Goal: Information Seeking & Learning: Find specific fact

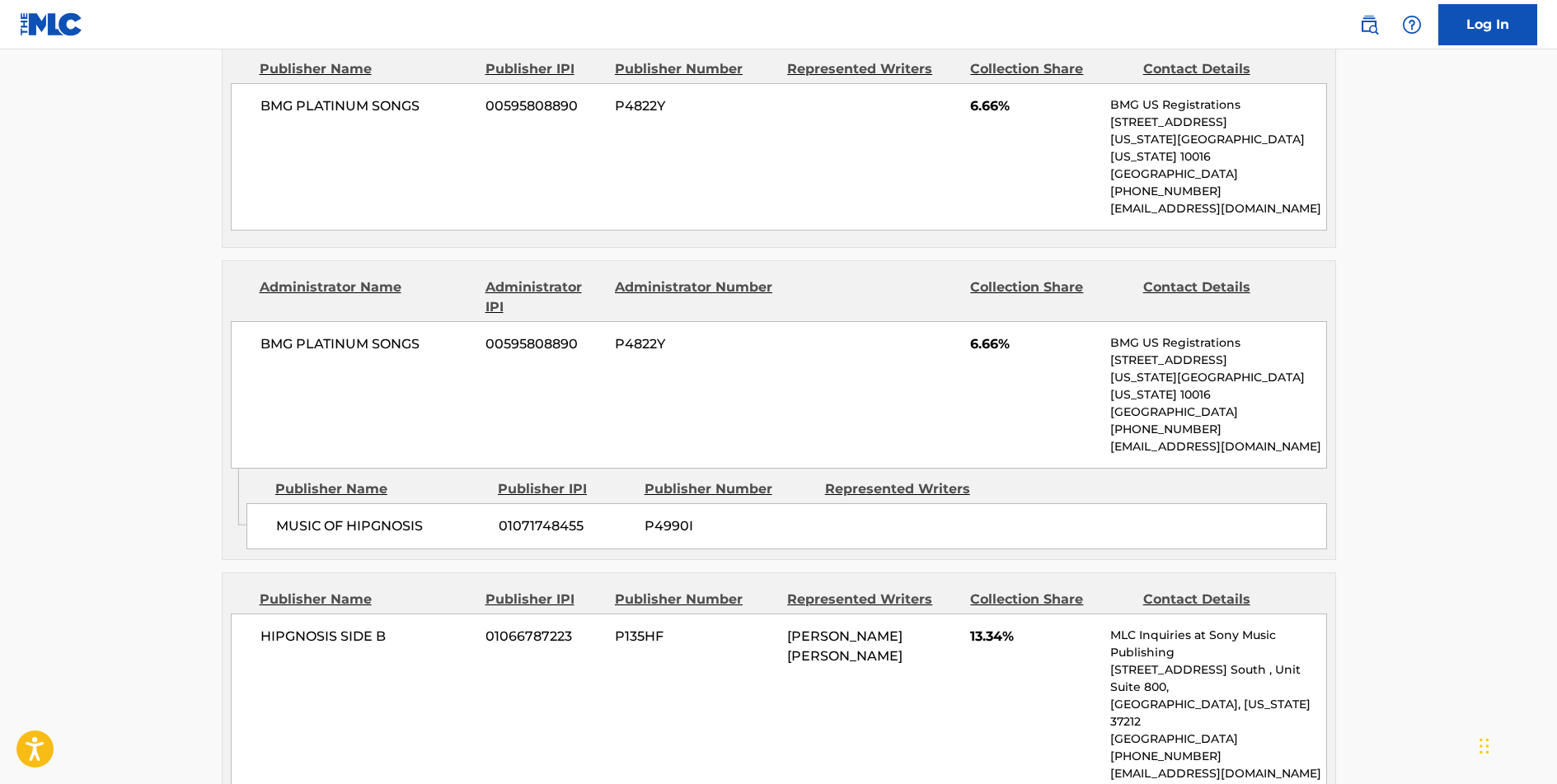
scroll to position [767, 0]
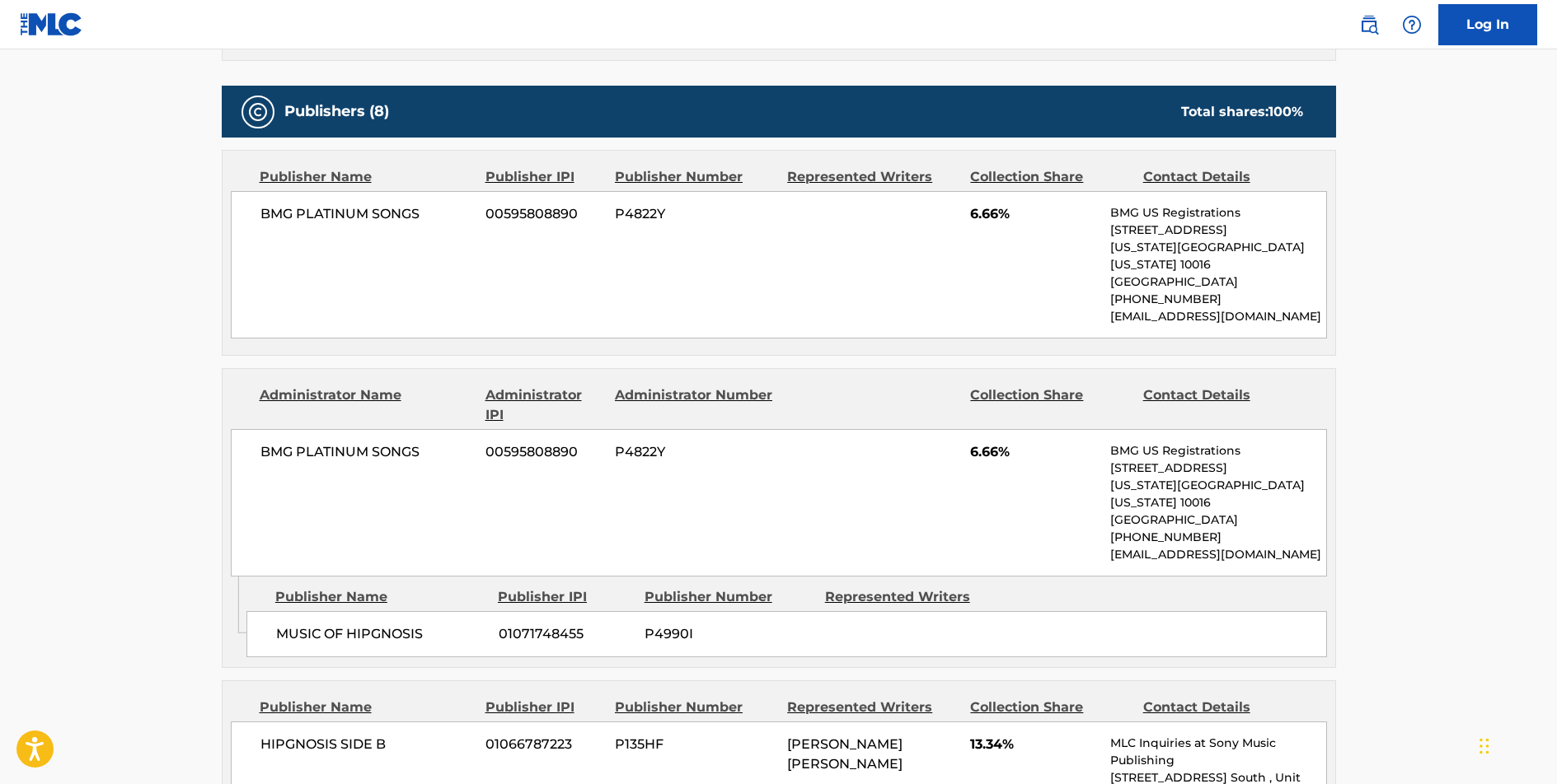
click at [399, 210] on span "BMG PLATINUM SONGS" at bounding box center [367, 215] width 213 height 20
copy div "BMG PLATINUM SONGS"
click at [388, 442] on span "BMG PLATINUM SONGS" at bounding box center [367, 452] width 213 height 20
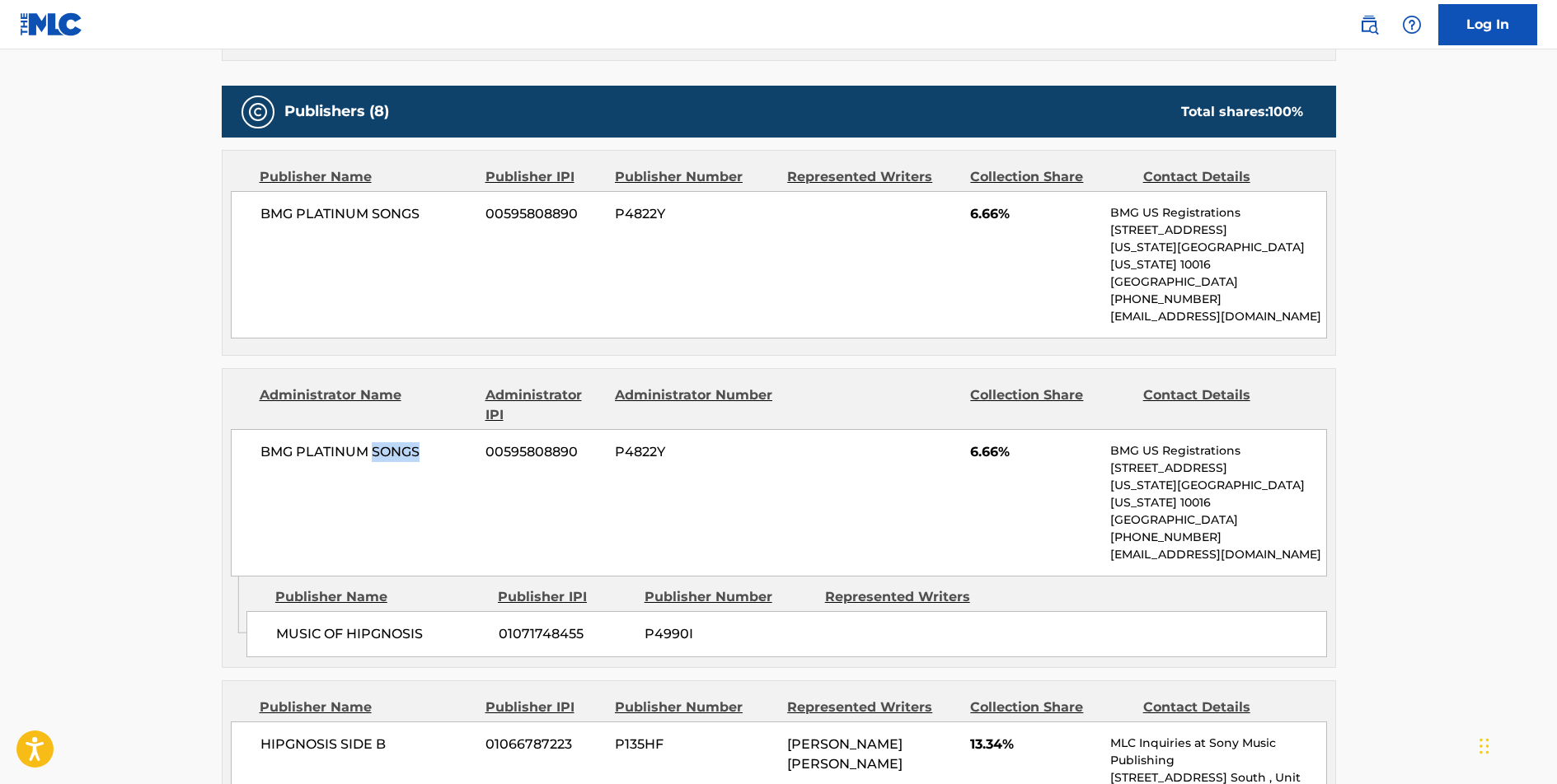
click at [388, 442] on span "BMG PLATINUM SONGS" at bounding box center [367, 452] width 213 height 20
copy div "BMG PLATINUM SONGS"
click at [389, 624] on span "MUSIC OF HIPGNOSIS" at bounding box center [381, 634] width 210 height 20
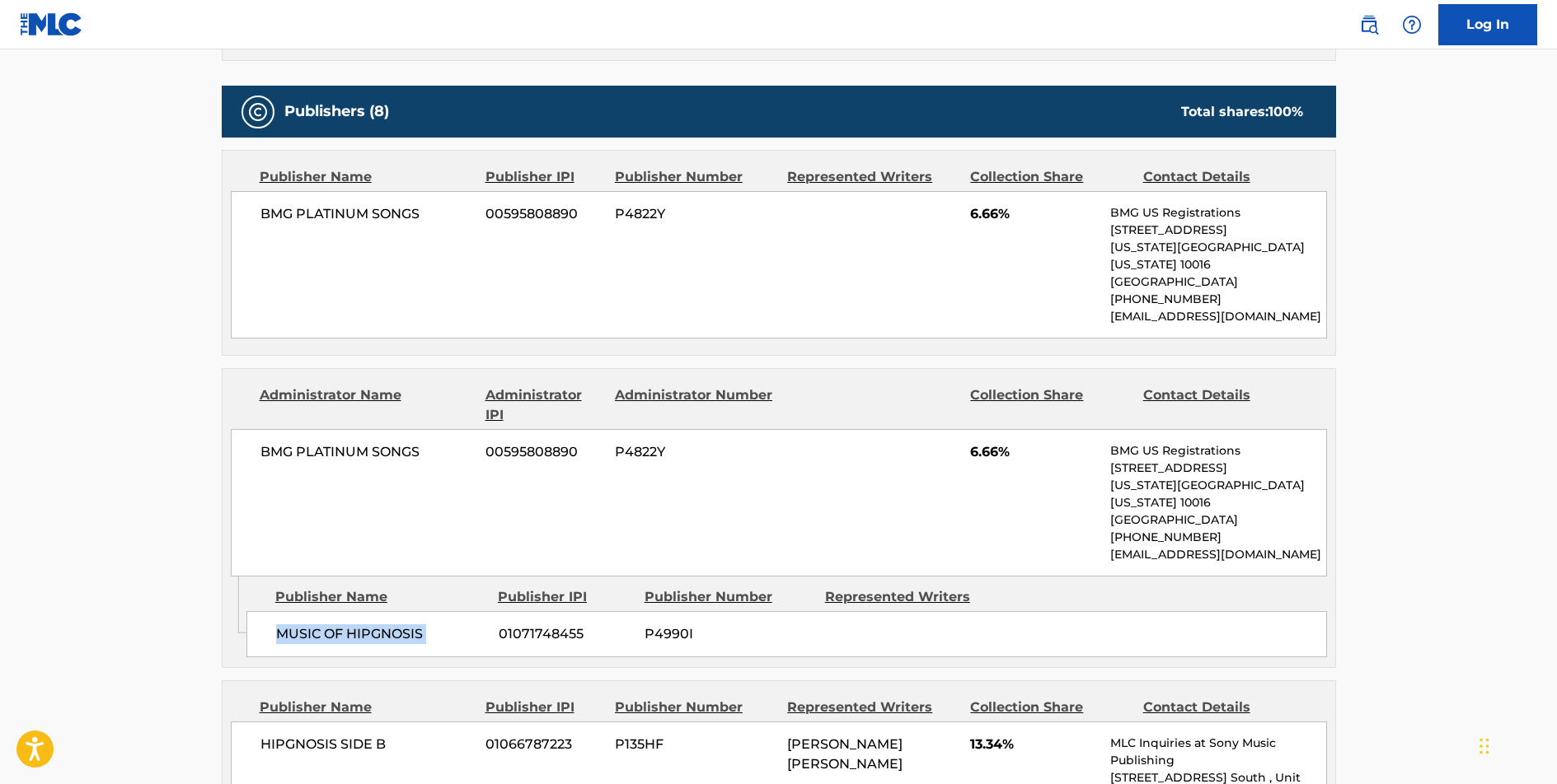
click at [389, 624] on span "MUSIC OF HIPGNOSIS" at bounding box center [381, 634] width 210 height 20
copy div "MUSIC OF HIPGNOSIS"
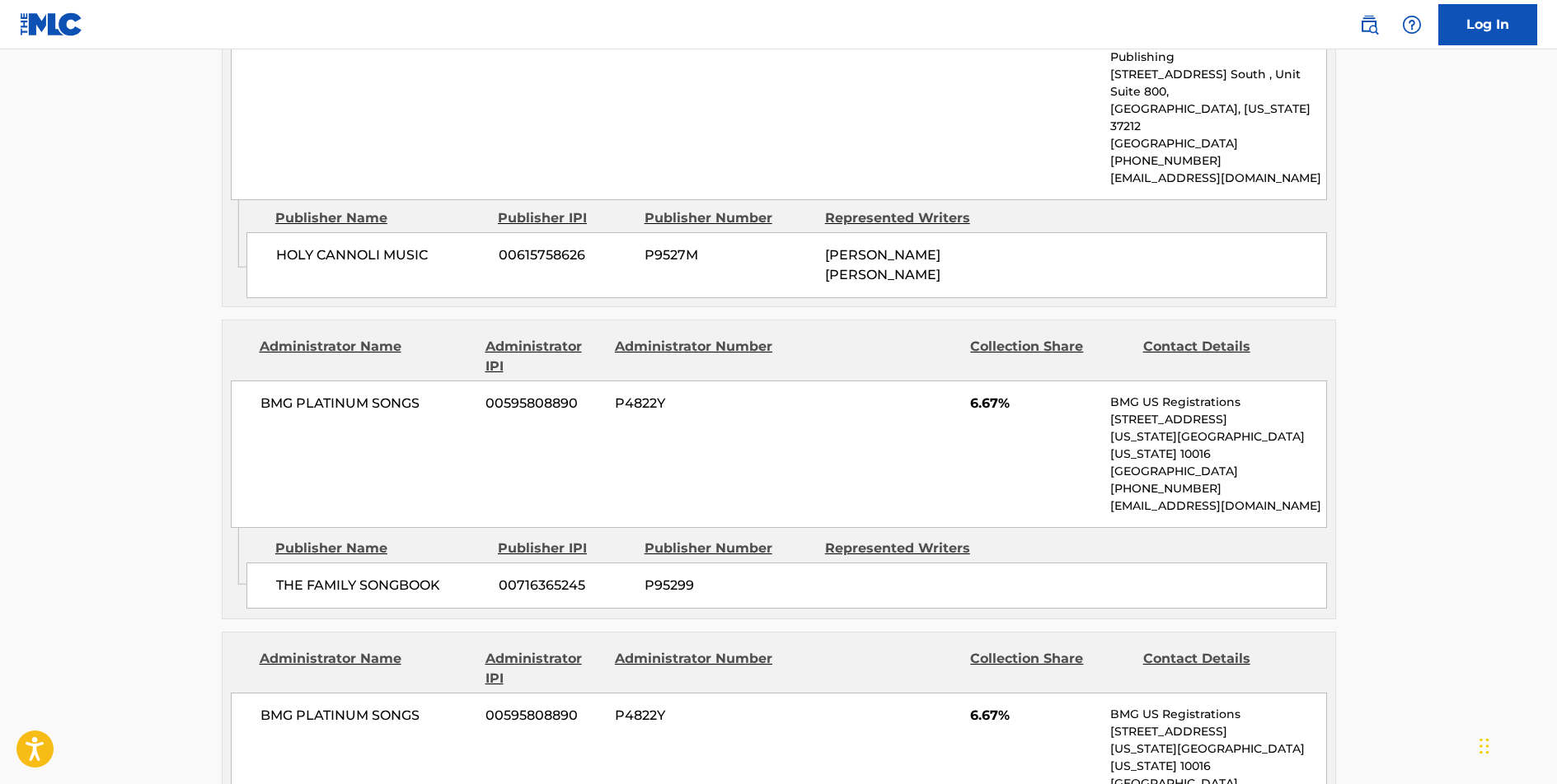
scroll to position [2137, 0]
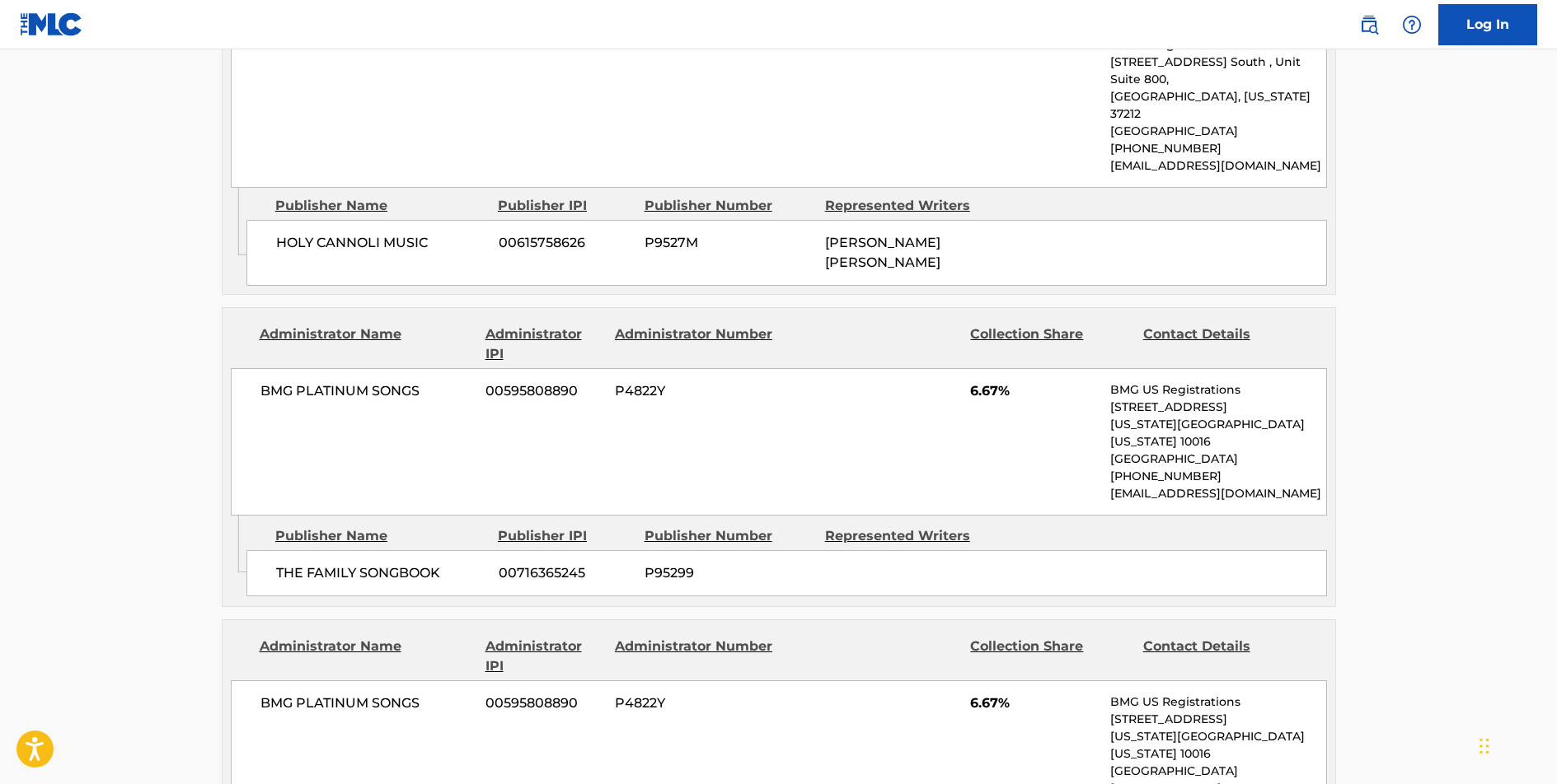
click at [381, 564] on span "THE FAMILY SONGBOOK" at bounding box center [381, 574] width 210 height 20
copy div "THE FAMILY SONGBOOK"
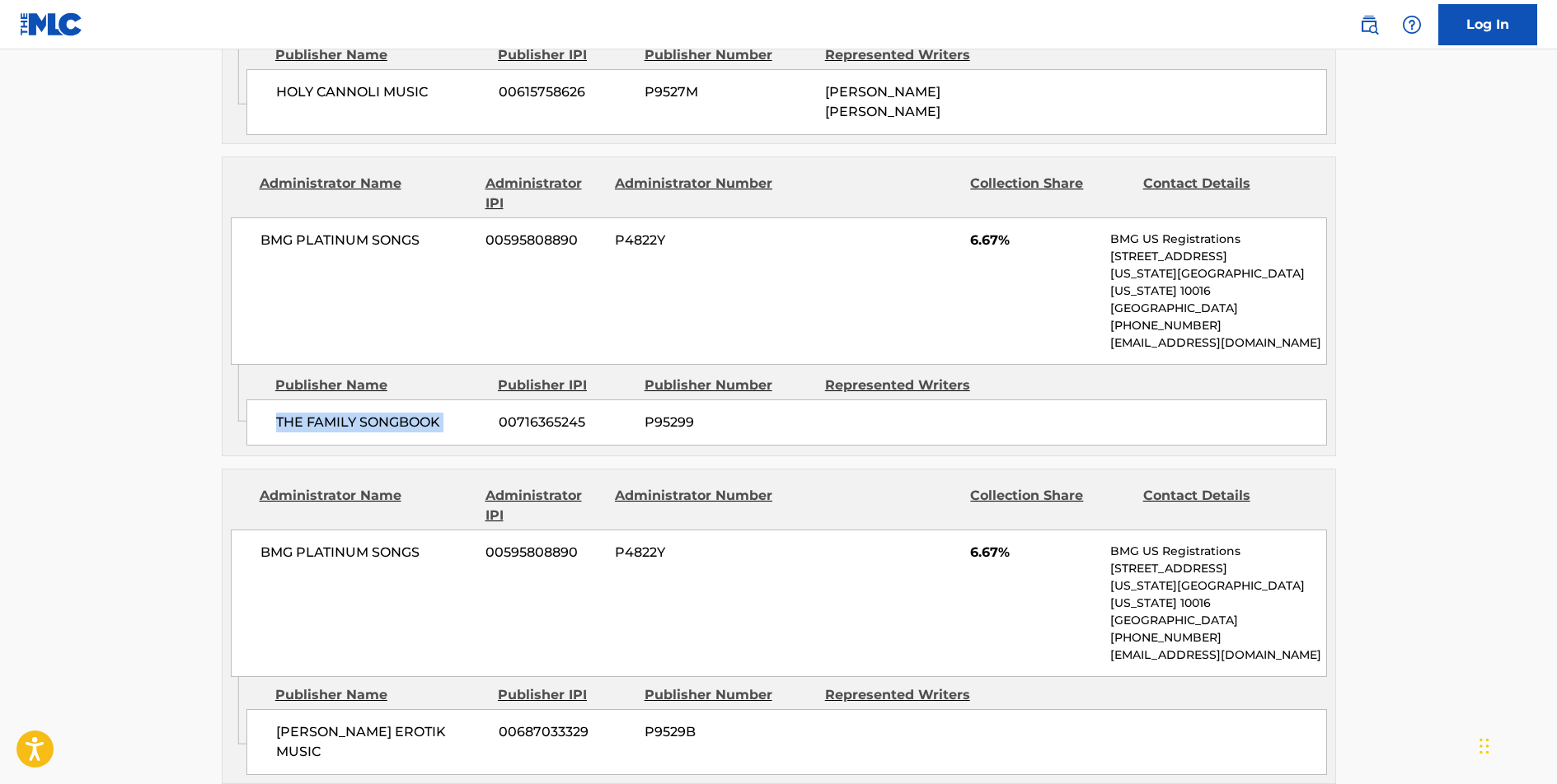
scroll to position [2294, 0]
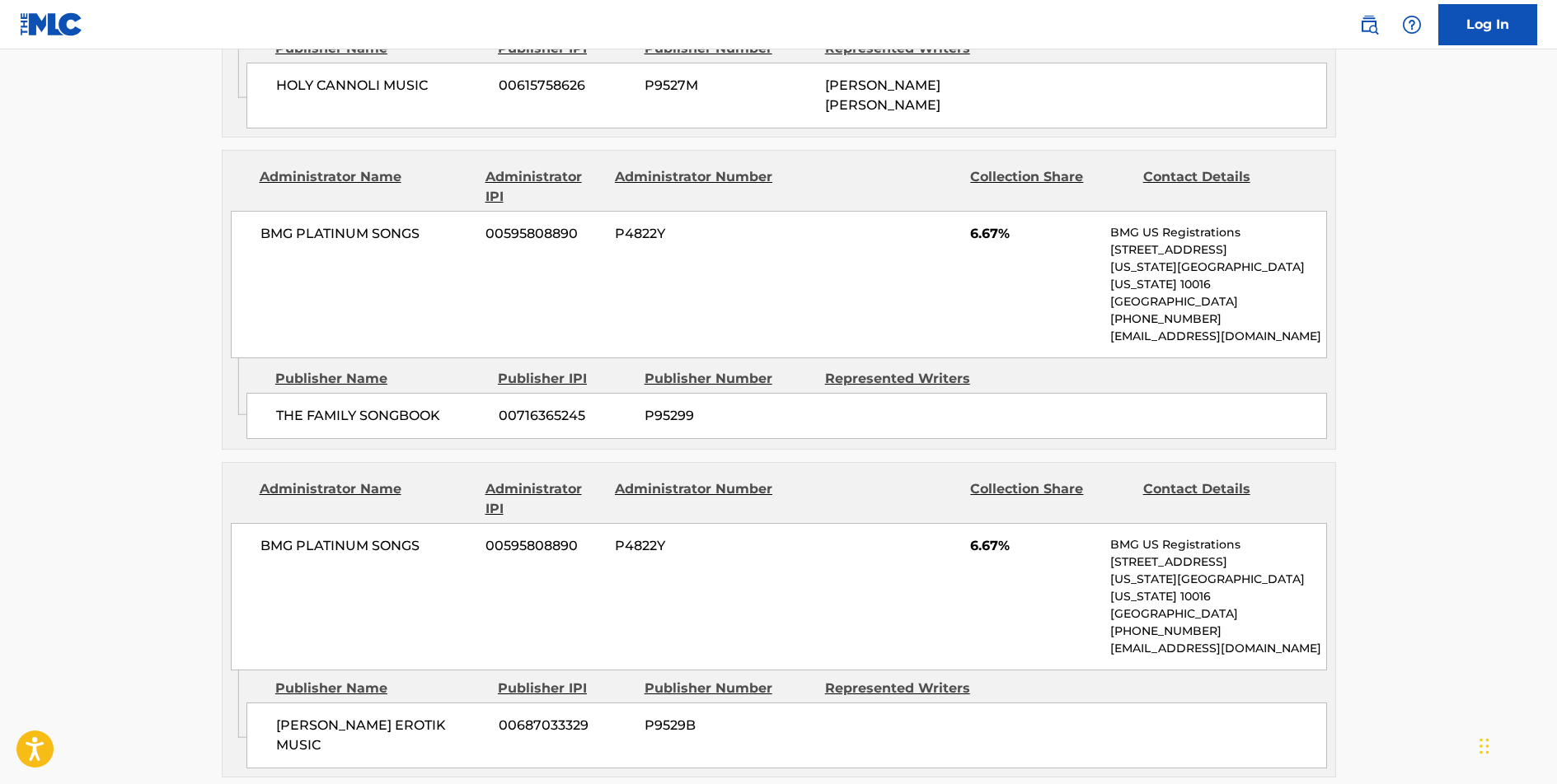
click at [358, 715] on span "[PERSON_NAME] EROTIK MUSIC" at bounding box center [381, 735] width 210 height 39
copy div "[PERSON_NAME] EROTIK MUSIC"
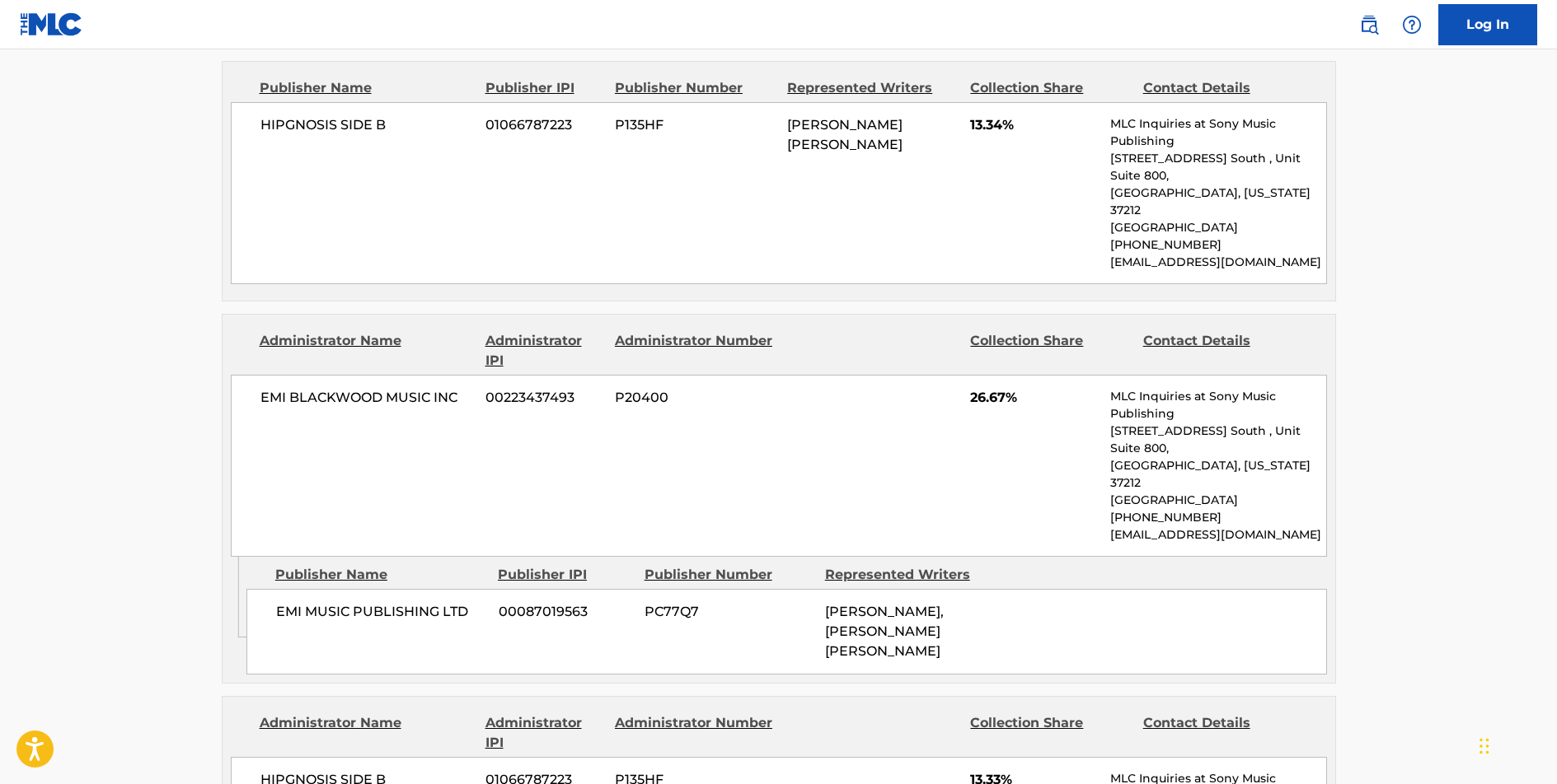
scroll to position [0, 0]
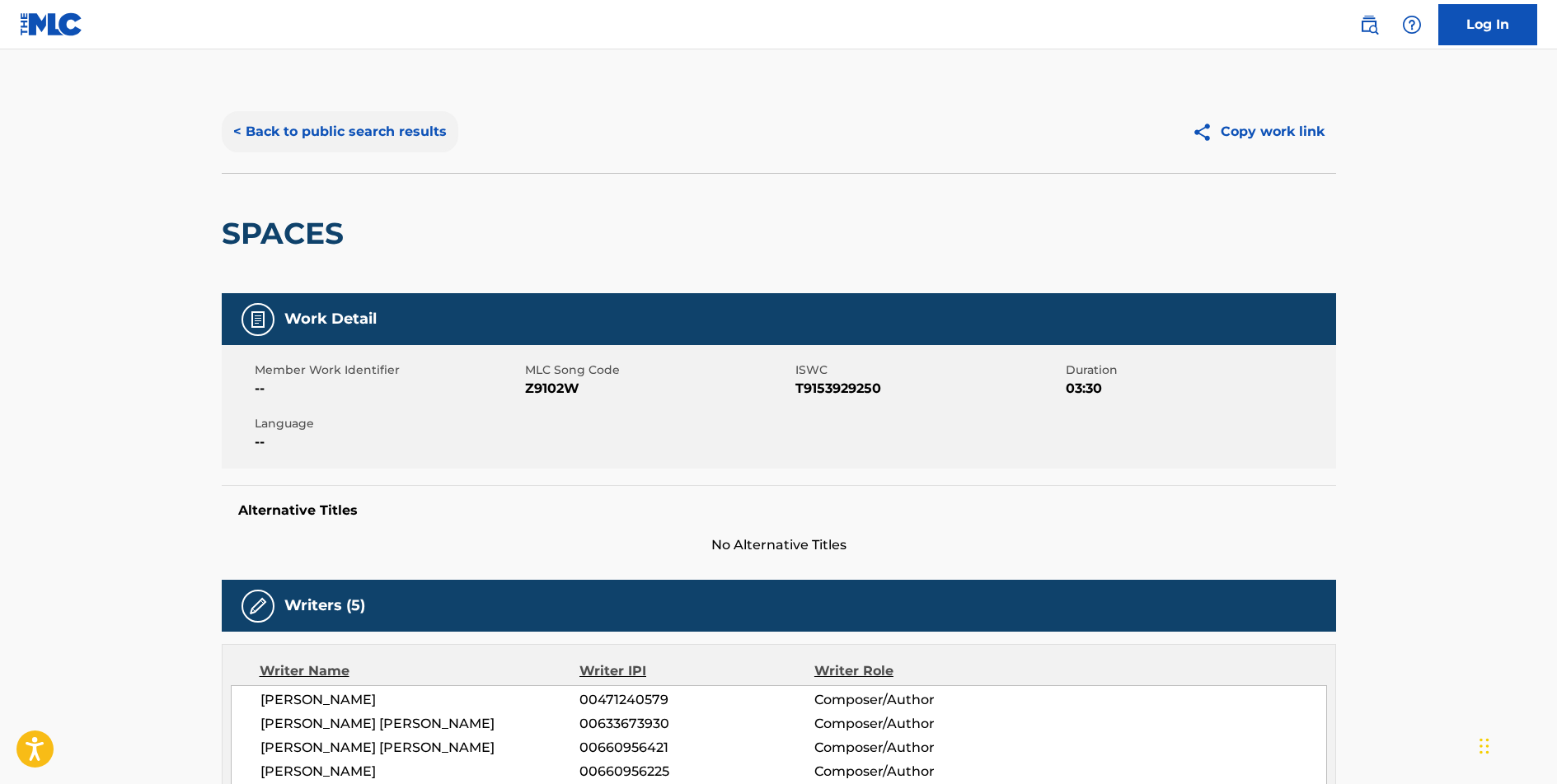
click at [404, 129] on button "< Back to public search results" at bounding box center [339, 132] width 237 height 41
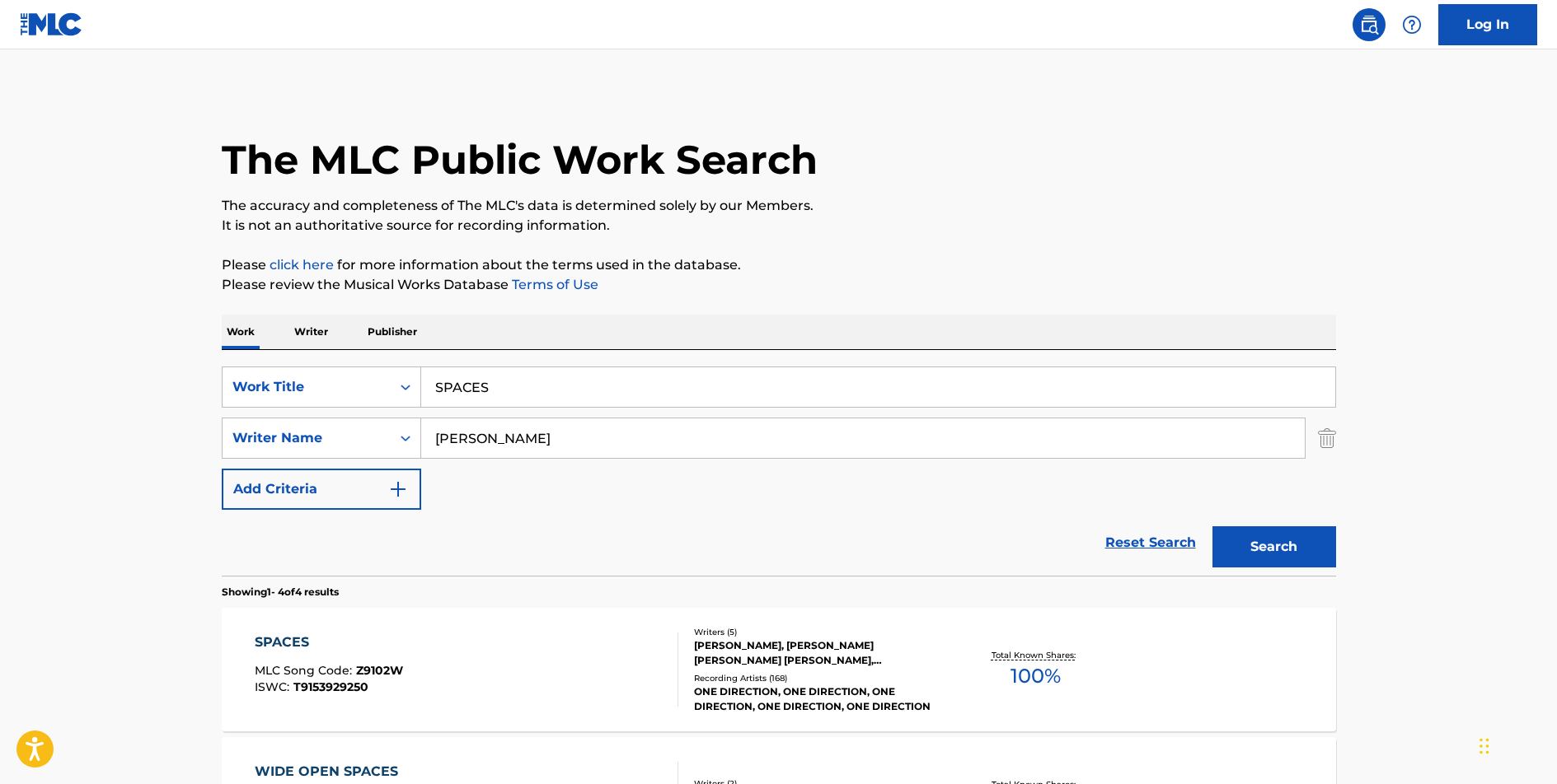
click at [470, 382] on input "SPACES" at bounding box center [879, 387] width 914 height 39
type input "LAST RESORT"
type input "[PERSON_NAME]"
click at [1212, 526] on button "Search" at bounding box center [1274, 546] width 123 height 41
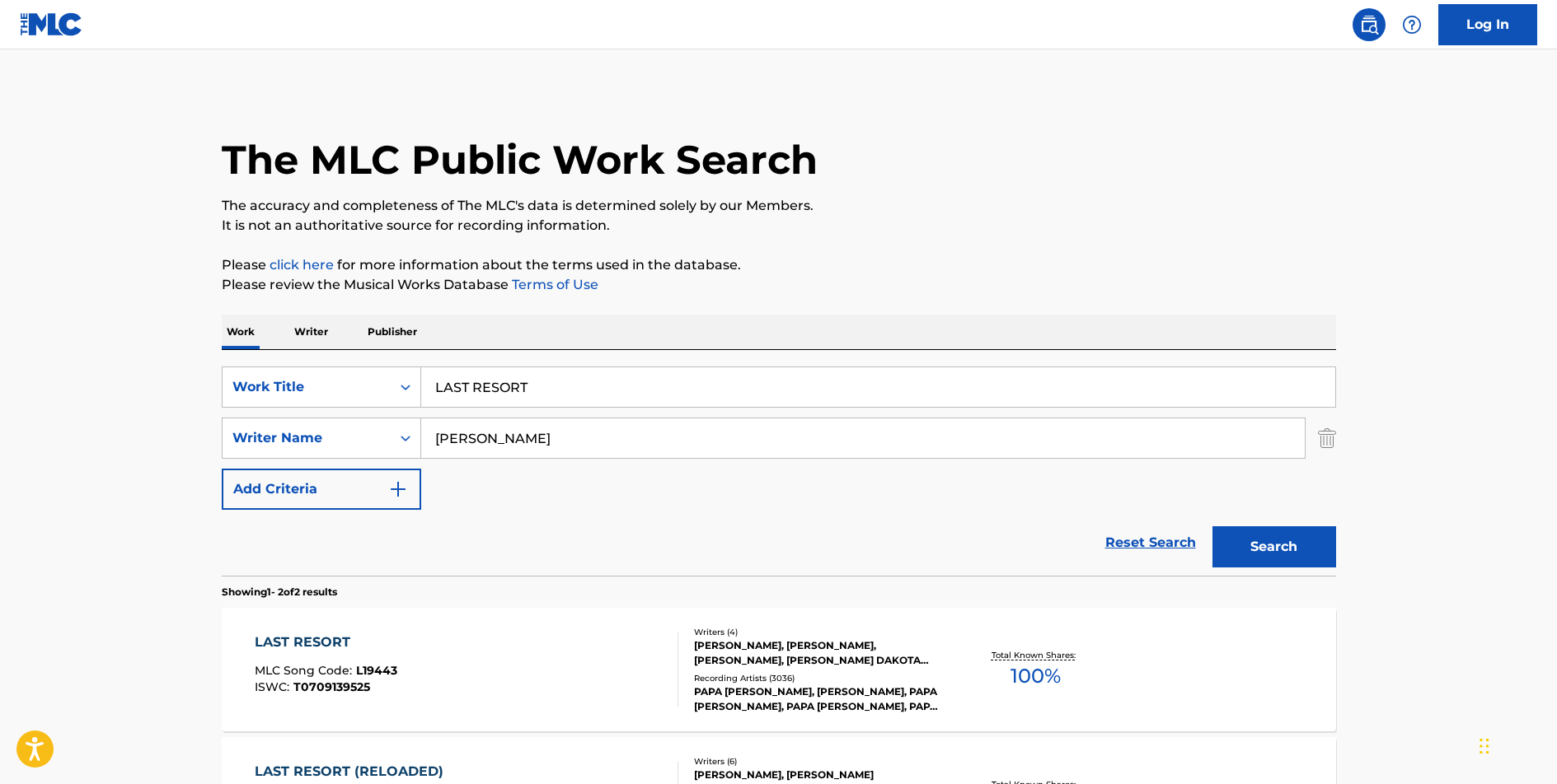
click at [279, 640] on div "LAST RESORT" at bounding box center [326, 642] width 143 height 20
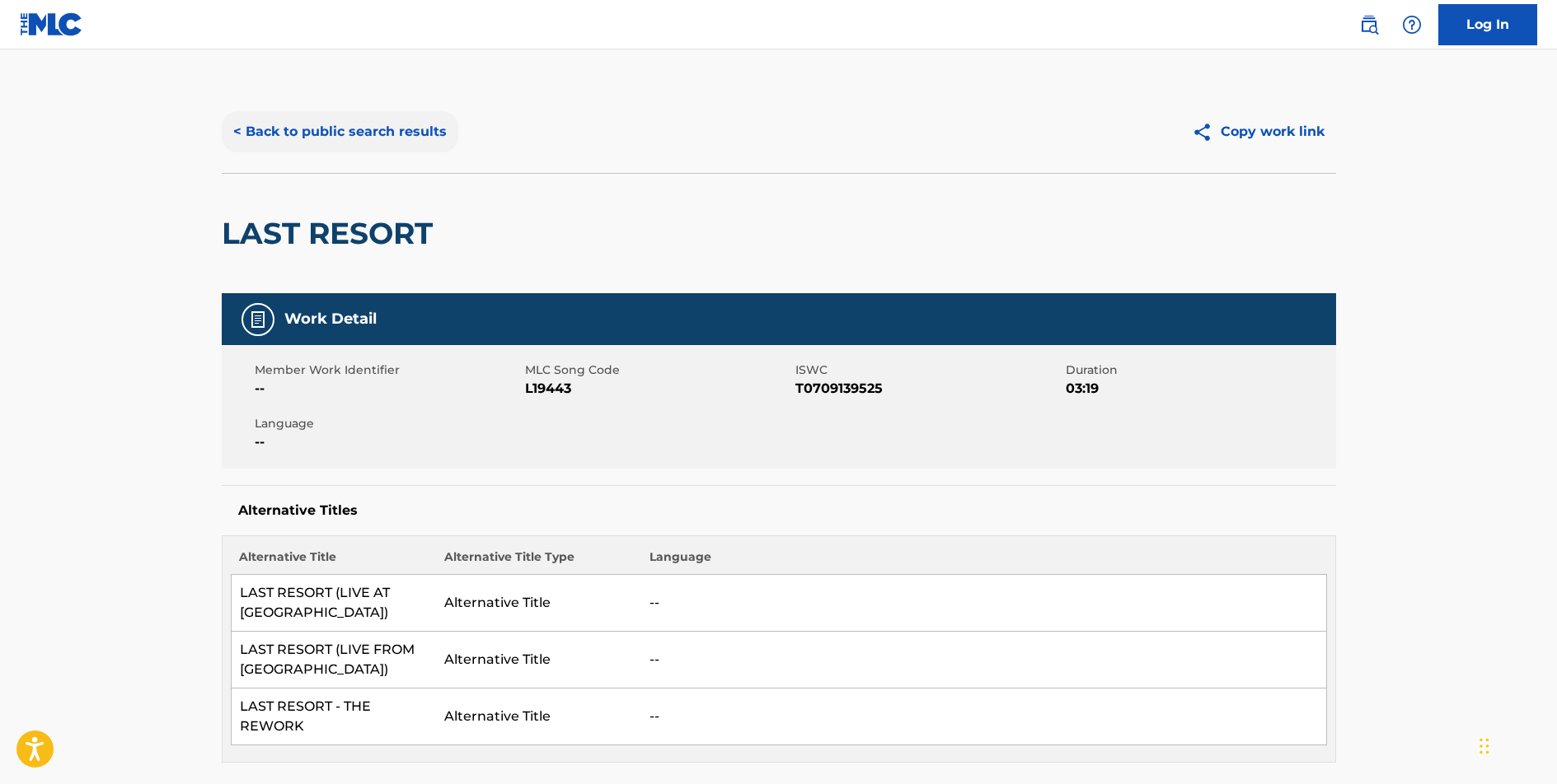
click at [335, 126] on button "< Back to public search results" at bounding box center [339, 132] width 237 height 41
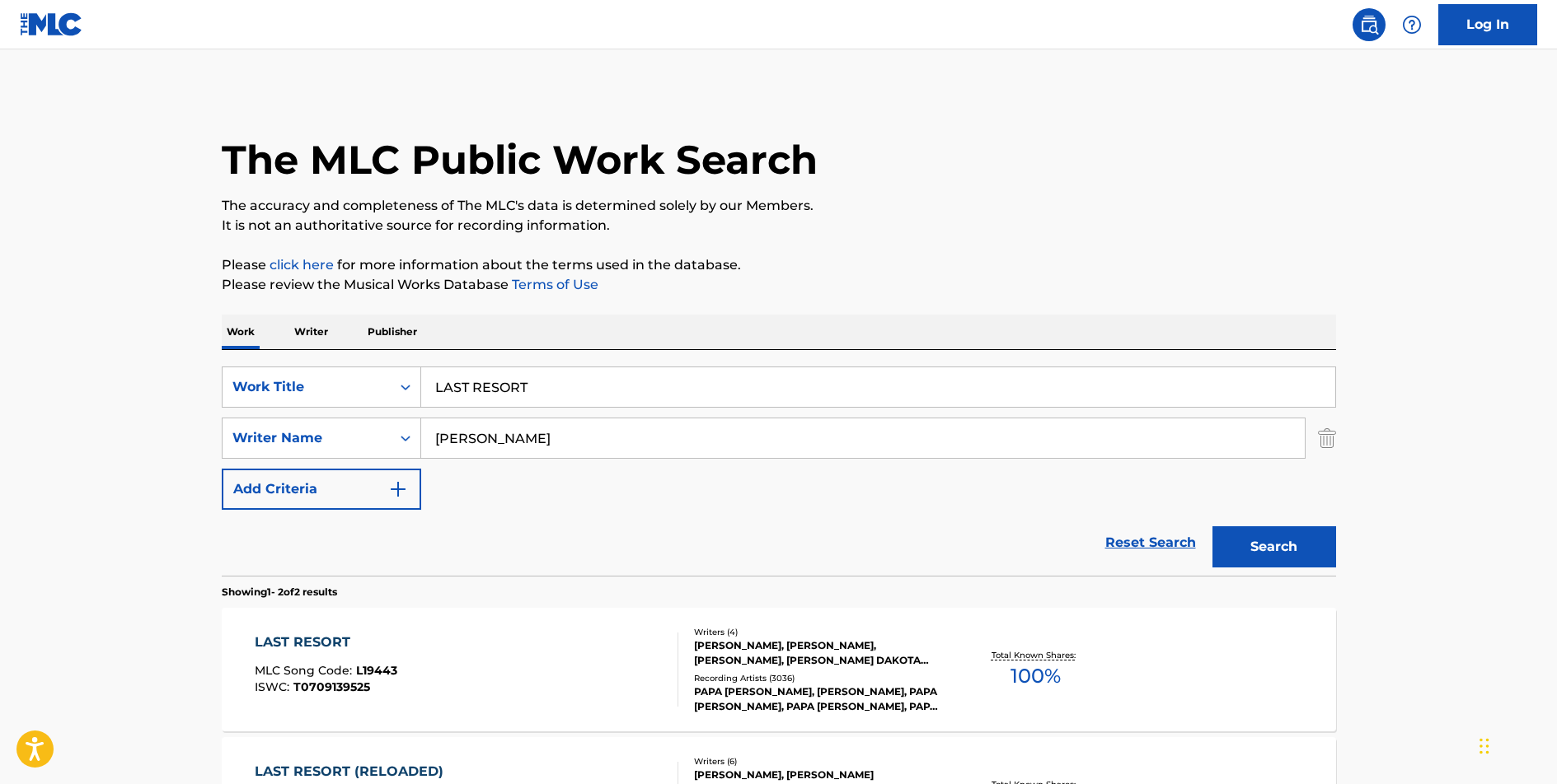
click at [496, 395] on input "LAST RESORT" at bounding box center [879, 387] width 914 height 39
type input "CARAMEL"
type input "VESSEL"
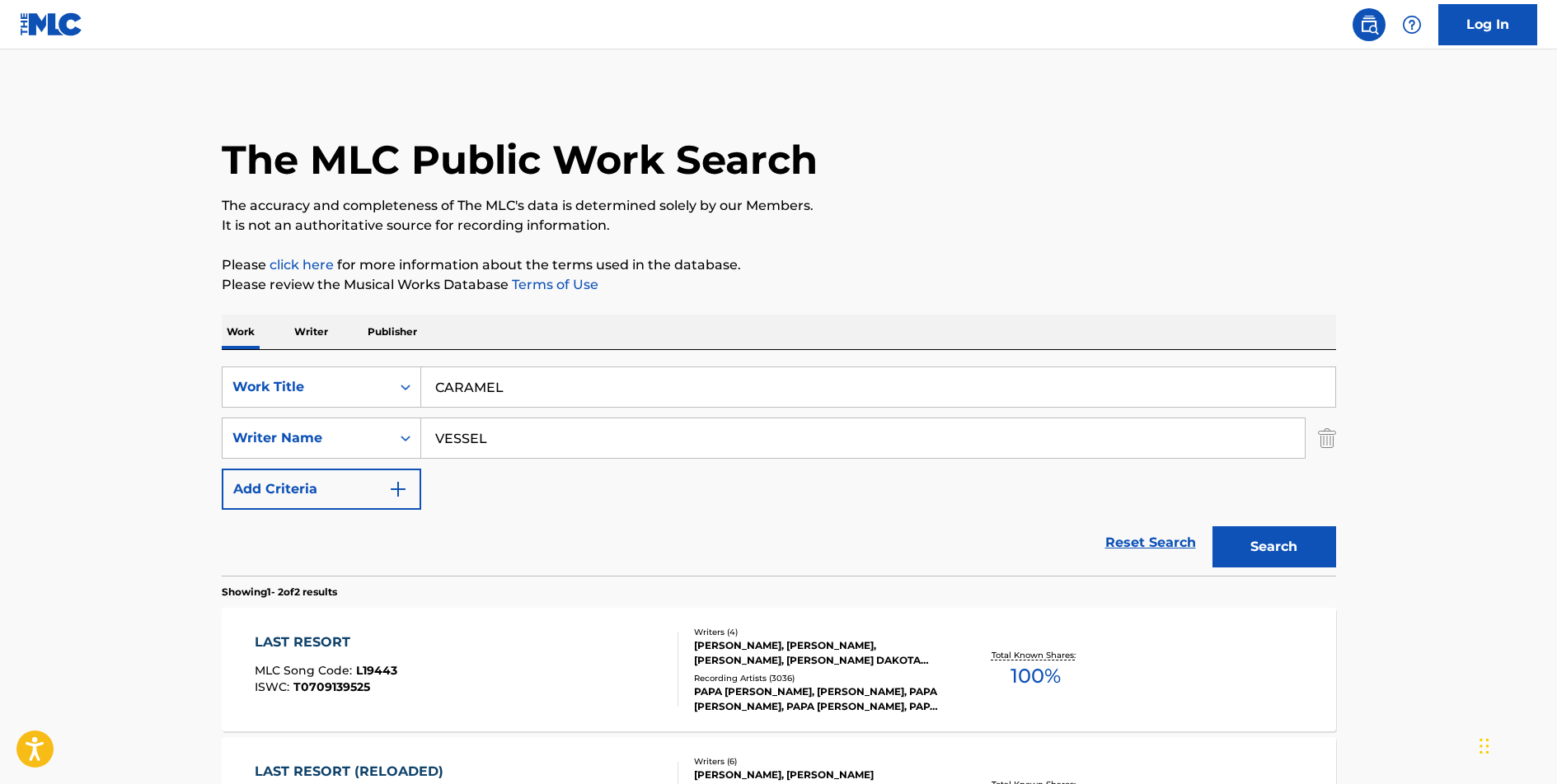
click at [1212, 526] on button "Search" at bounding box center [1274, 546] width 123 height 41
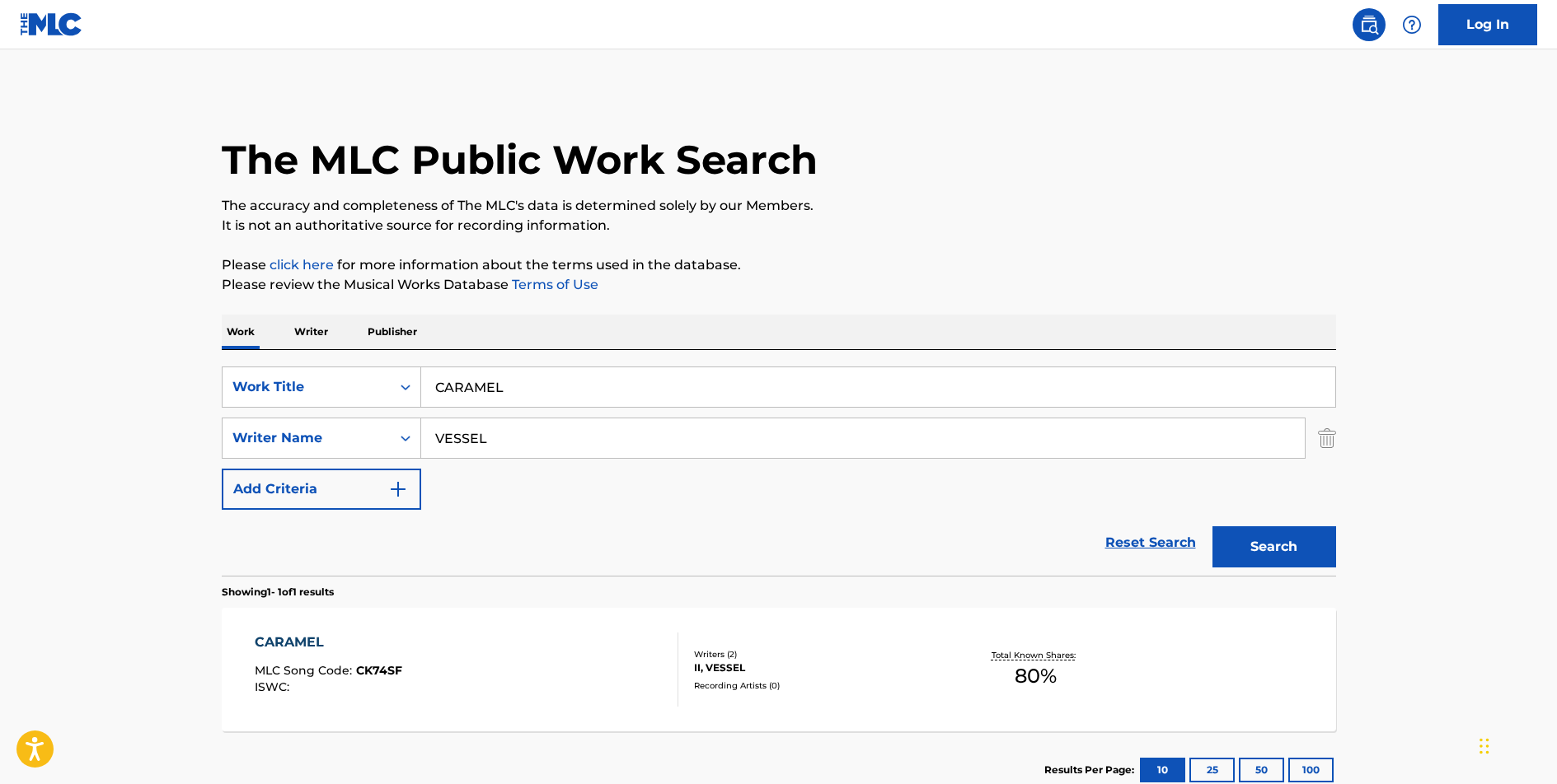
click at [278, 643] on div "CARAMEL" at bounding box center [328, 642] width 147 height 20
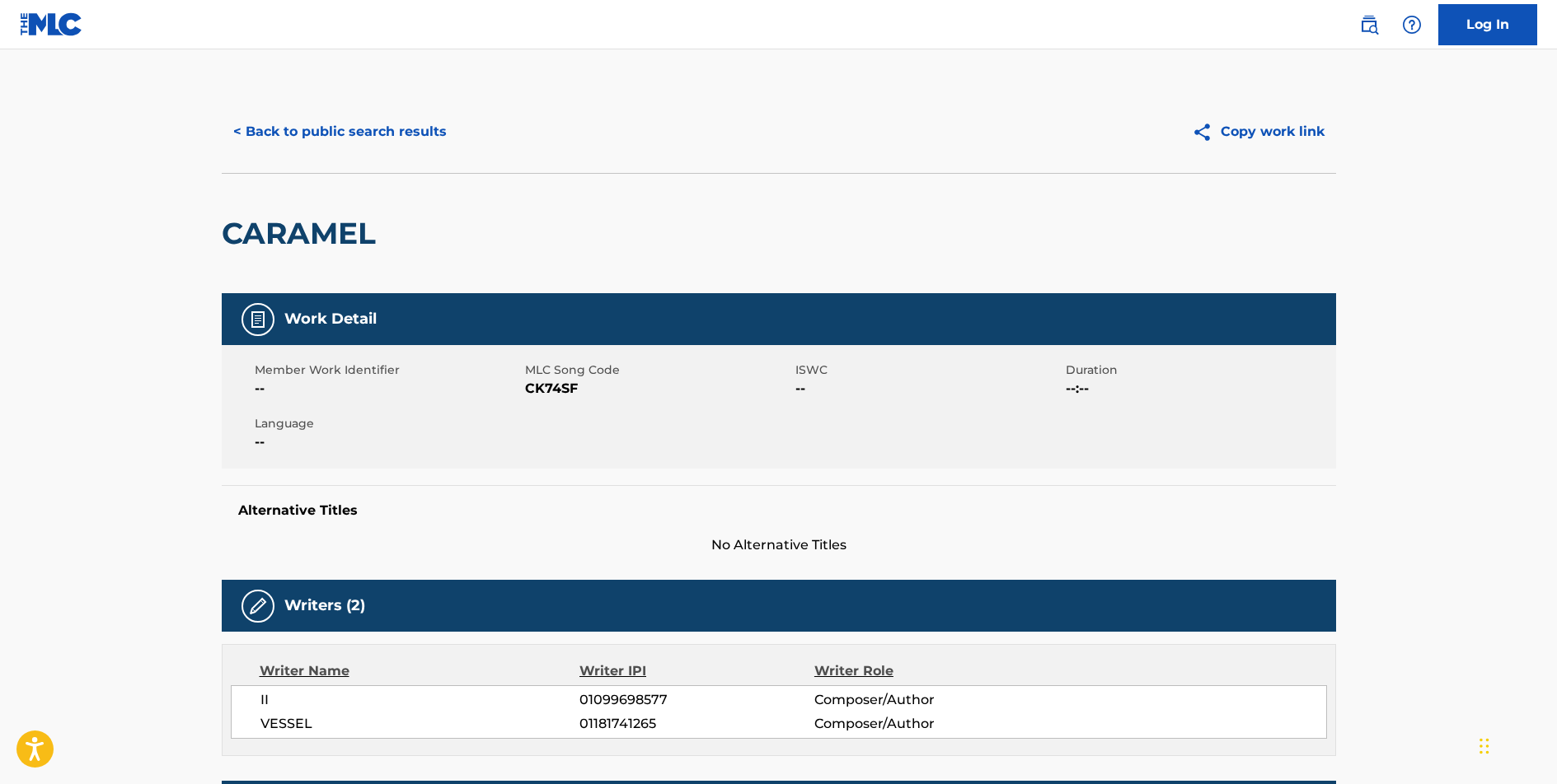
click at [554, 389] on span "CK74SF" at bounding box center [657, 389] width 266 height 20
copy span "CK74SF"
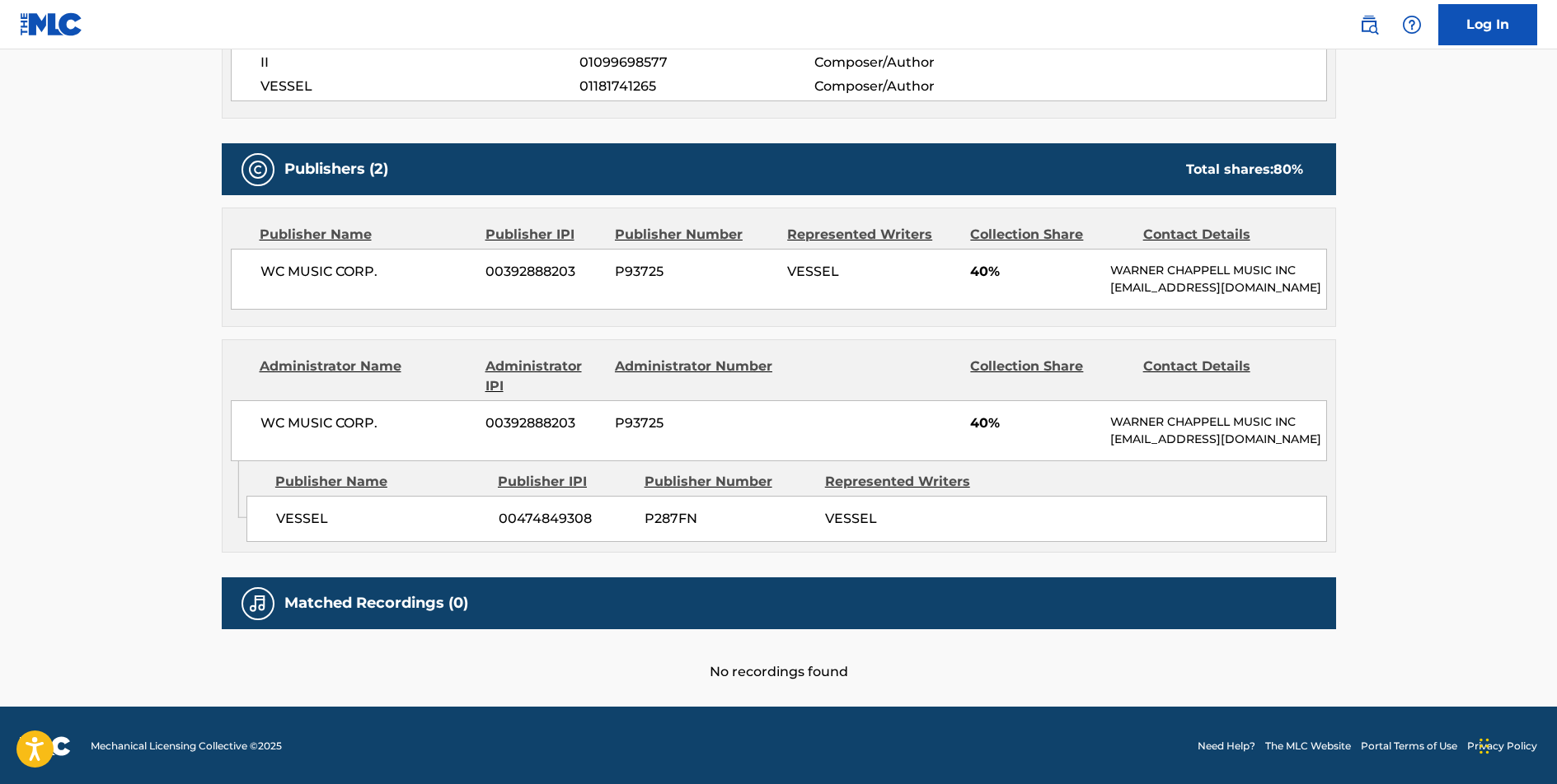
scroll to position [641, 0]
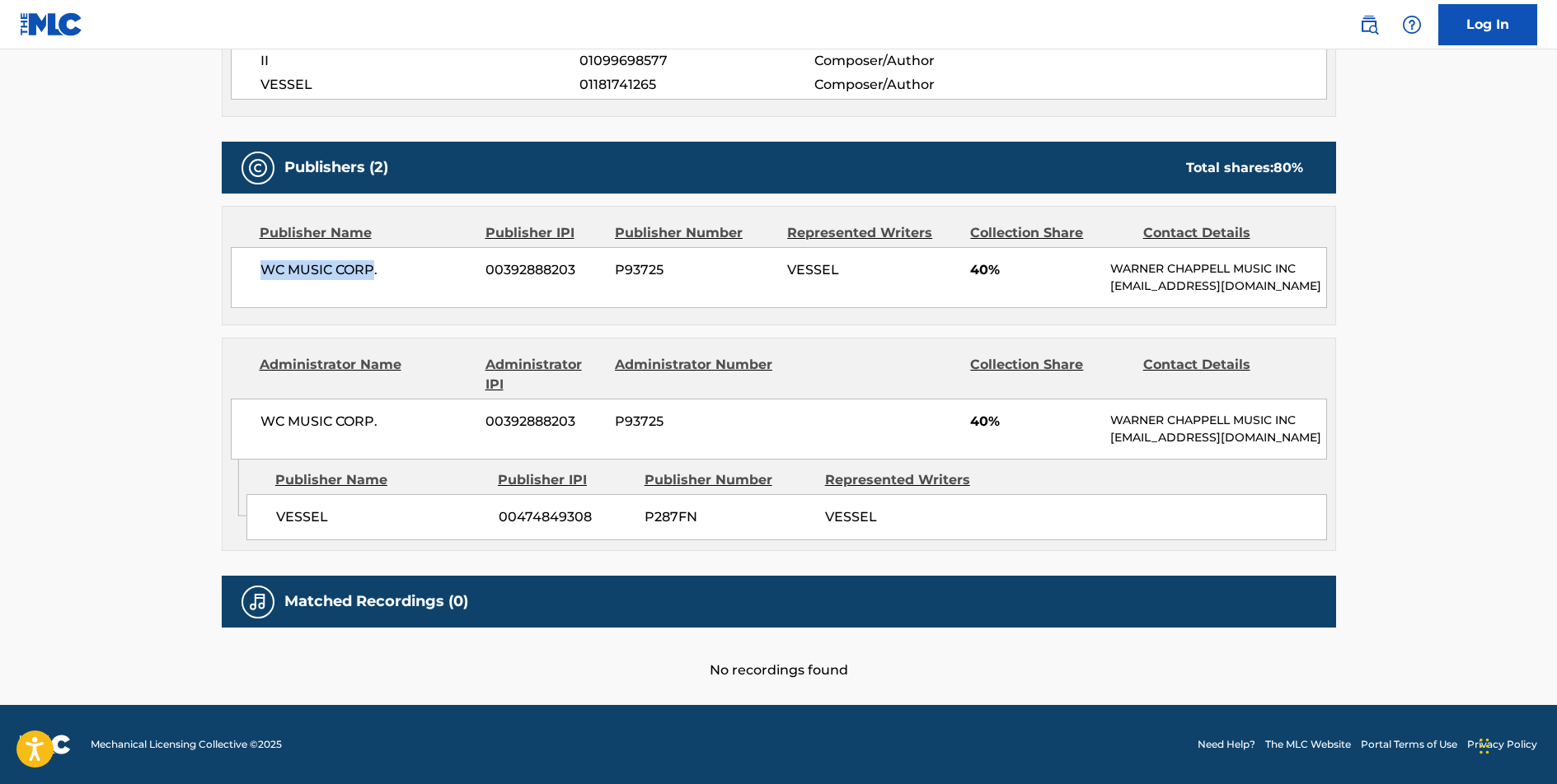
drag, startPoint x: 373, startPoint y: 267, endPoint x: 251, endPoint y: 267, distance: 122.0
click at [251, 267] on div "WC MUSIC CORP. 00392888203 P93725 VESSEL 40% [PERSON_NAME] MUSIC INC [EMAIL_ADD…" at bounding box center [778, 277] width 1096 height 61
copy span "WC MUSIC CORP"
click at [312, 527] on span "VESSEL" at bounding box center [381, 517] width 210 height 20
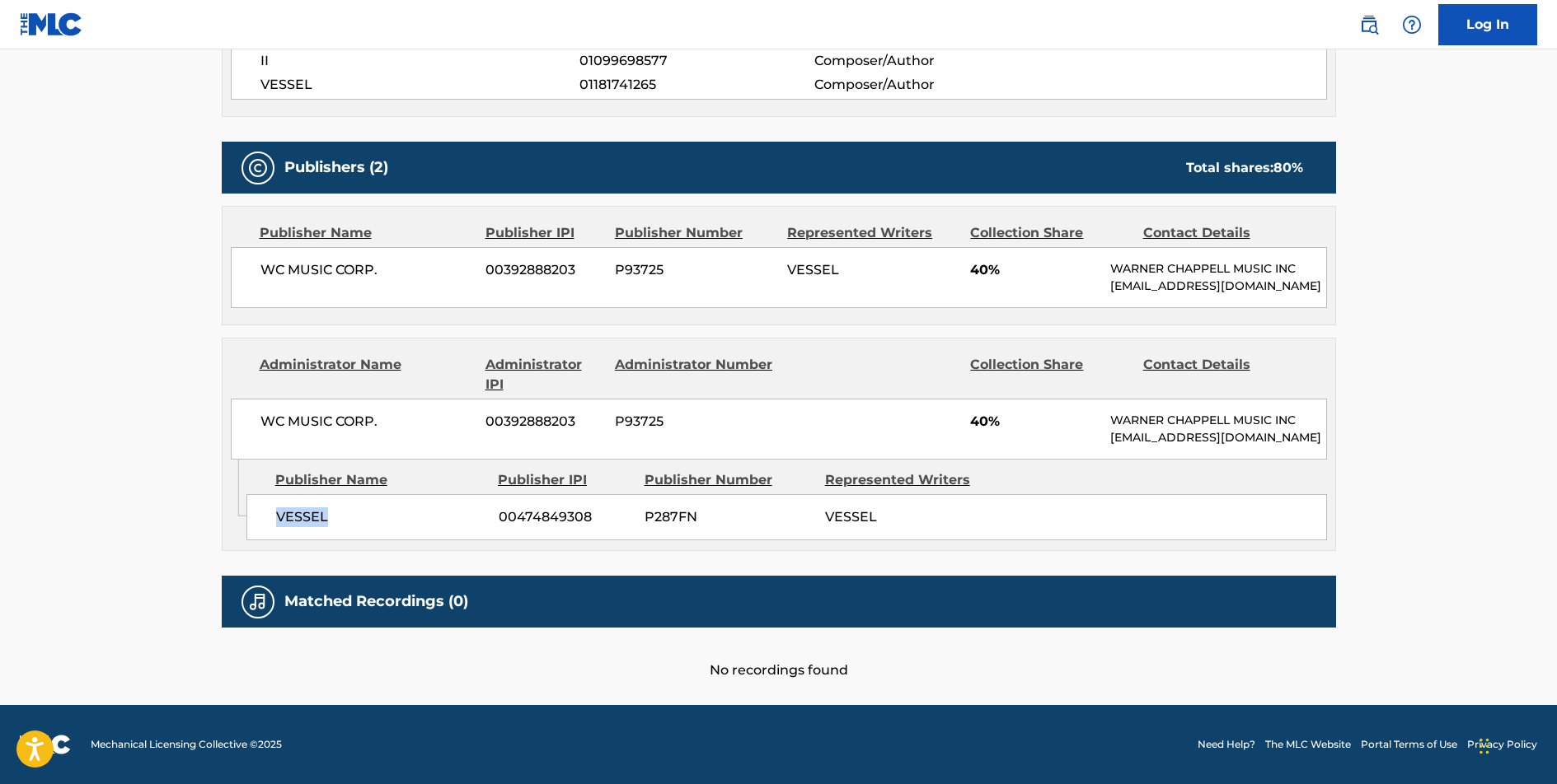
copy span "VESSEL"
